Goal: Navigation & Orientation: Find specific page/section

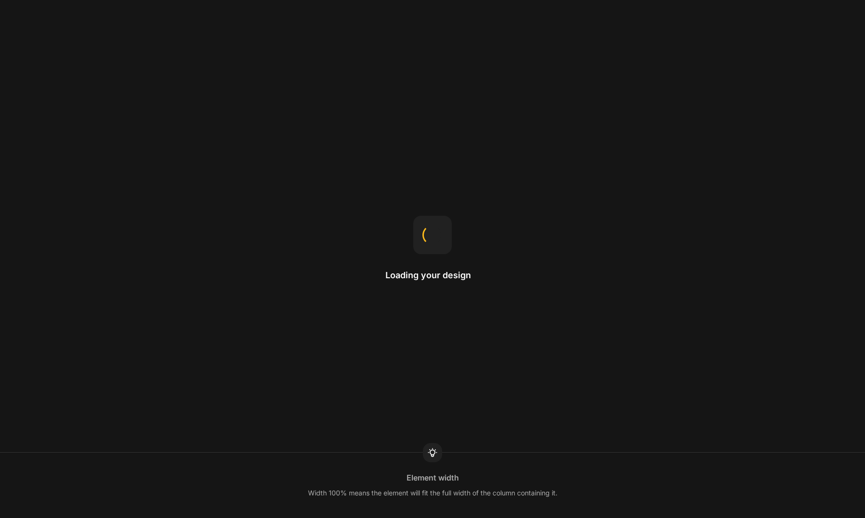
click at [528, 217] on div "Loading your design Element width Width 100% means the element will fit the ful…" at bounding box center [432, 259] width 865 height 518
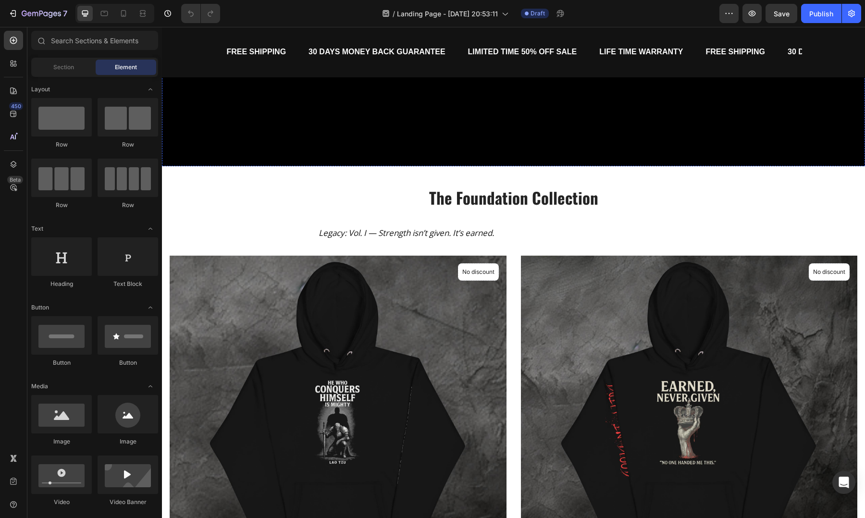
scroll to position [344, 0]
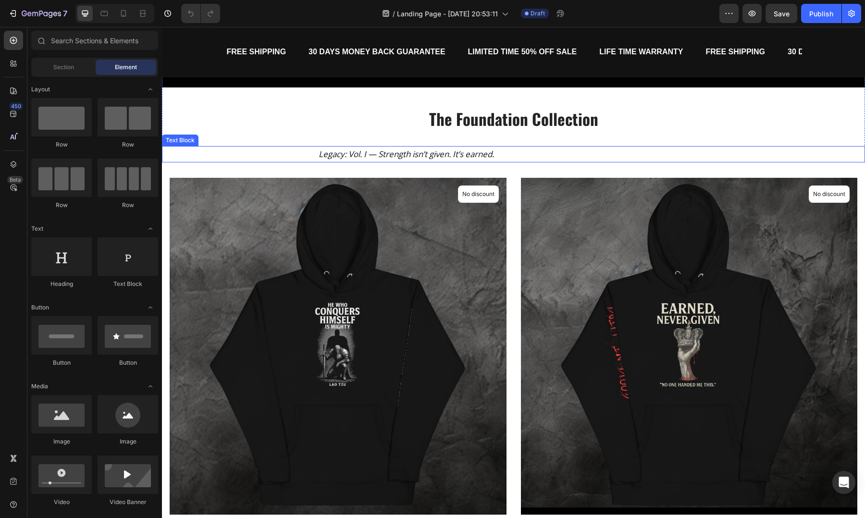
click at [319, 158] on strong at bounding box center [248, 154] width 140 height 11
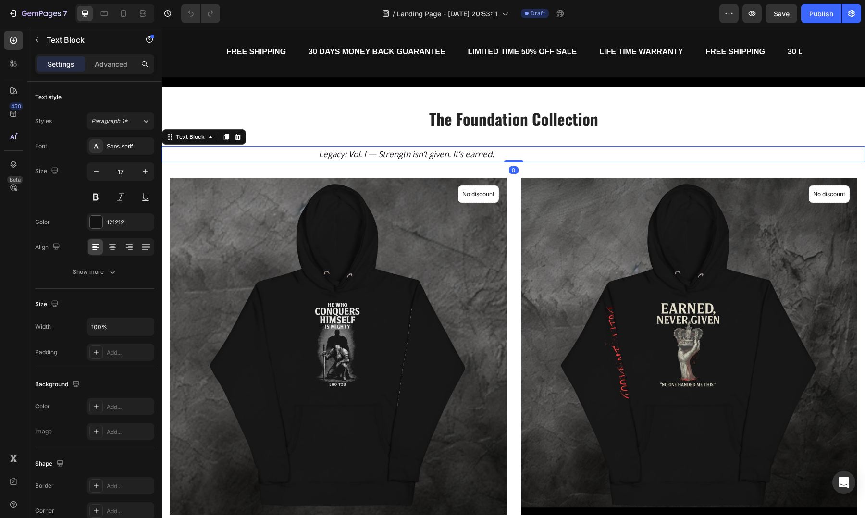
click at [319, 156] on strong at bounding box center [248, 154] width 140 height 11
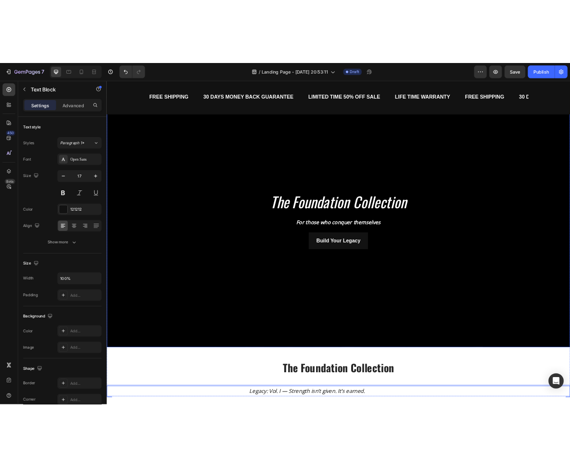
scroll to position [0, 0]
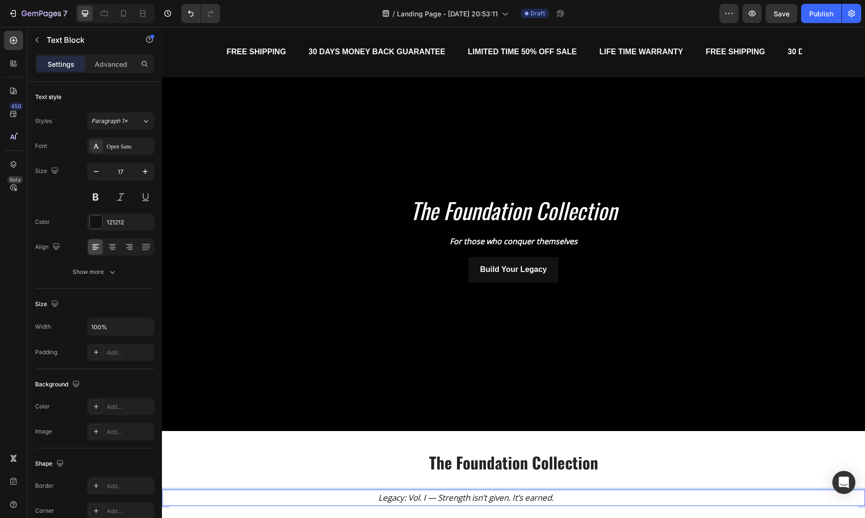
click at [603, 14] on div "/ Landing Page - Sep 3, 20:53:11 Draft" at bounding box center [474, 13] width 492 height 19
click at [779, 13] on icon "button" at bounding box center [782, 14] width 10 height 10
